Goal: Learn about a topic

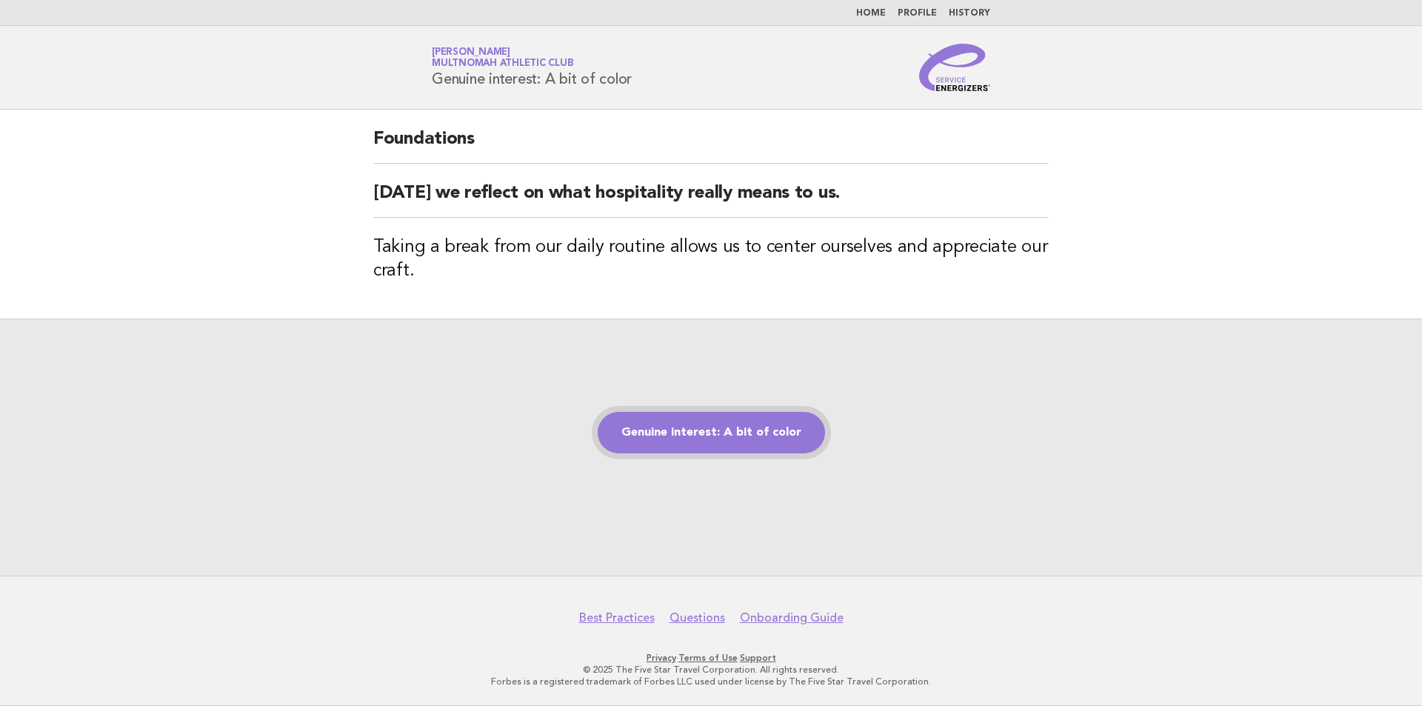
click at [729, 431] on link "Genuine interest: A bit of color" at bounding box center [711, 432] width 227 height 41
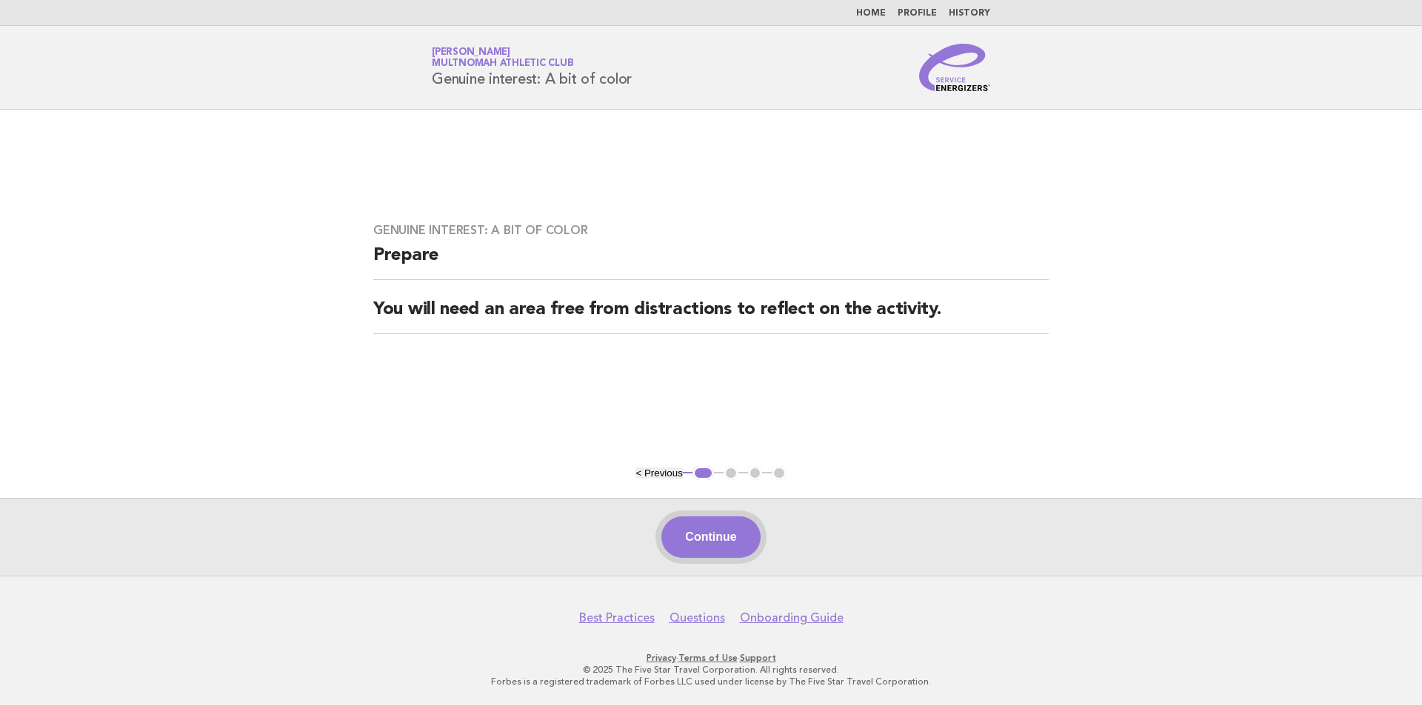
click at [719, 552] on button "Continue" at bounding box center [710, 536] width 98 height 41
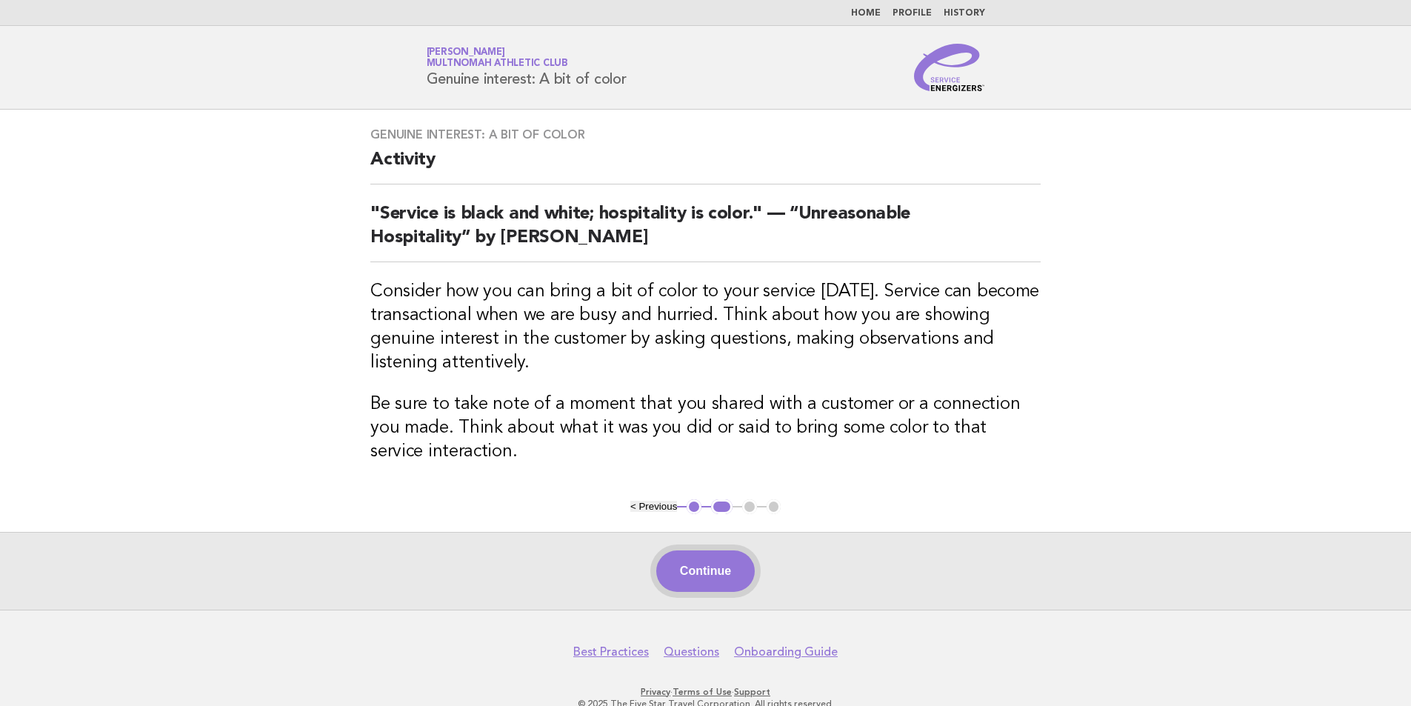
click at [723, 567] on button "Continue" at bounding box center [705, 570] width 98 height 41
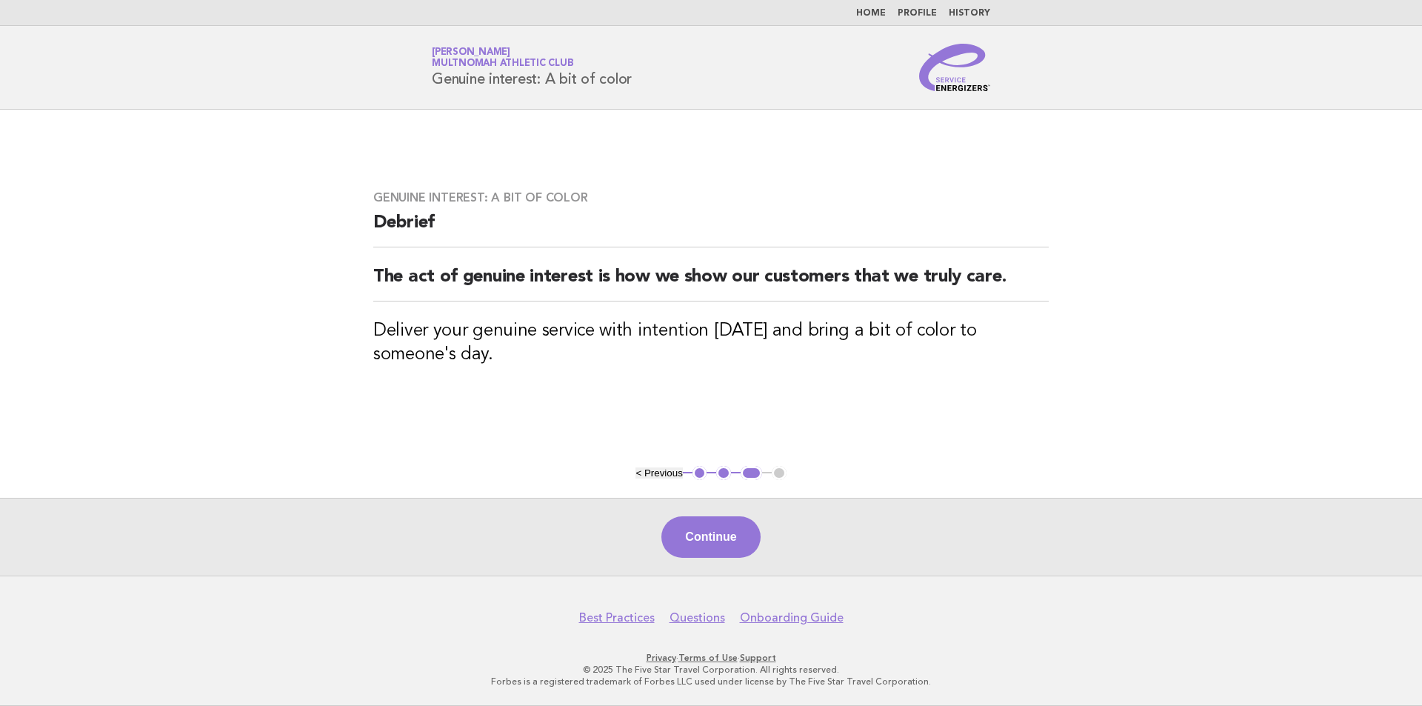
drag, startPoint x: 723, startPoint y: 510, endPoint x: 720, endPoint y: 524, distance: 14.5
click at [723, 515] on div "Continue" at bounding box center [711, 537] width 1422 height 78
click at [720, 524] on button "Continue" at bounding box center [710, 536] width 98 height 41
